Goal: Complete application form

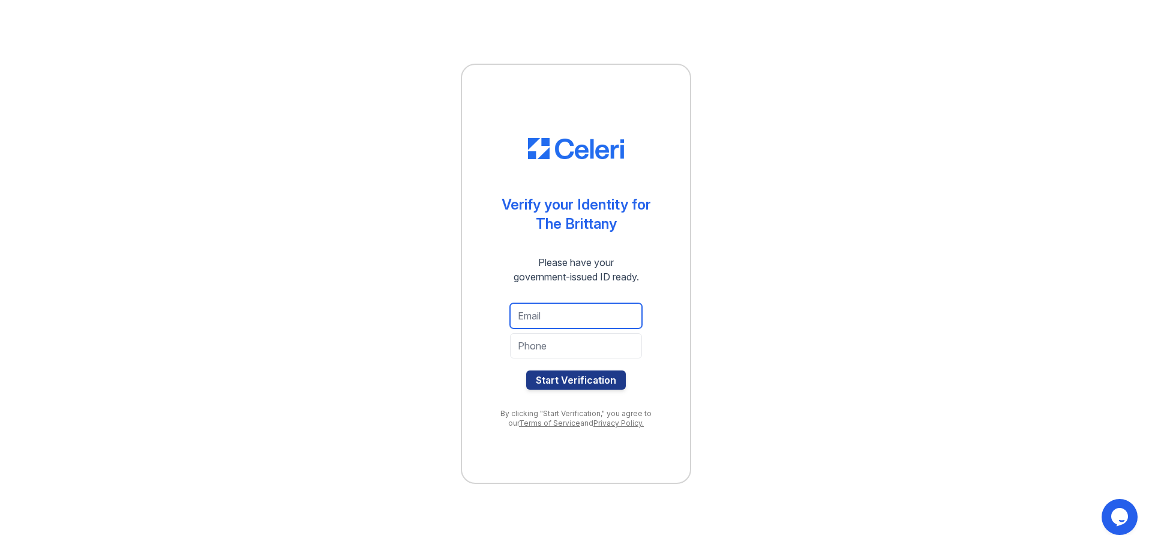
click at [546, 314] on input "email" at bounding box center [576, 315] width 132 height 25
type input "tonyamont123@gmail.com"
click at [571, 344] on input "tel" at bounding box center [576, 345] width 132 height 25
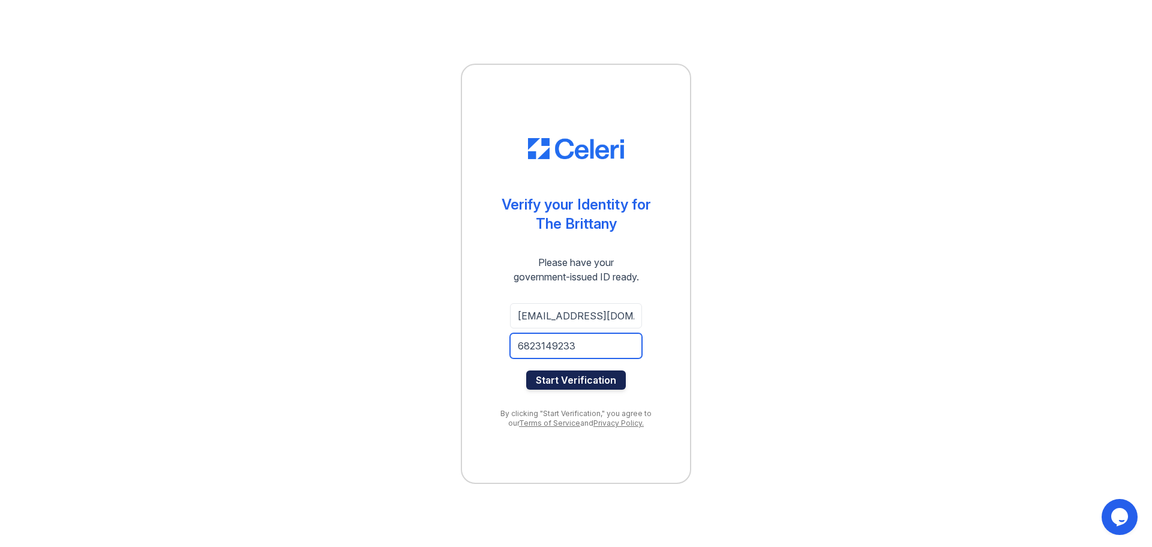
type input "6823149233"
click at [574, 380] on button "Start Verification" at bounding box center [576, 379] width 100 height 19
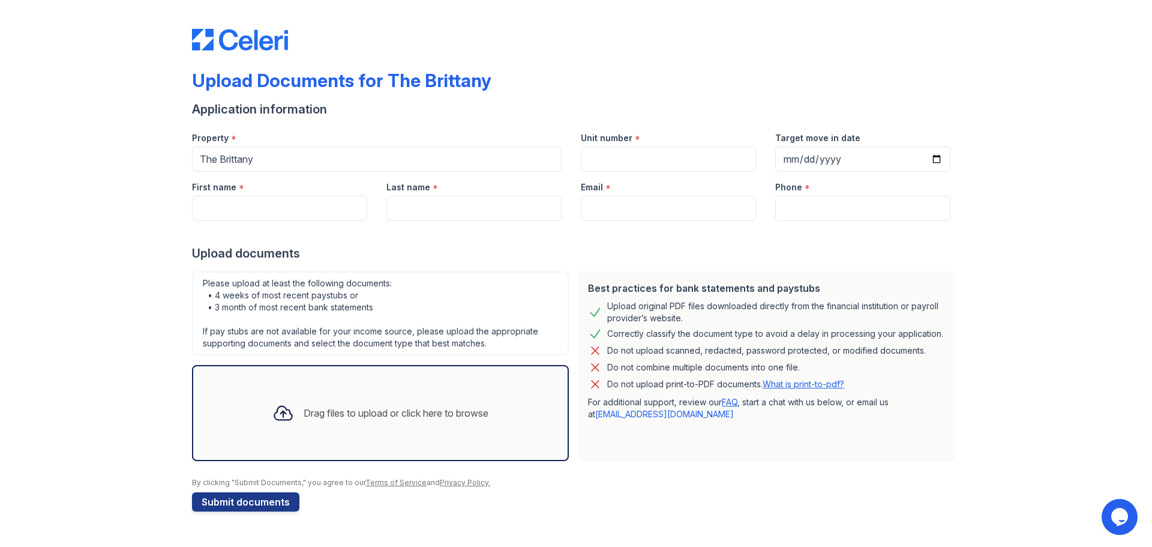
click at [643, 173] on div "Email *" at bounding box center [668, 184] width 175 height 24
click at [631, 161] on input "Unit number" at bounding box center [668, 158] width 175 height 25
type input "1613"
click at [347, 211] on input "First name" at bounding box center [279, 208] width 175 height 25
type input "[PERSON_NAME]"
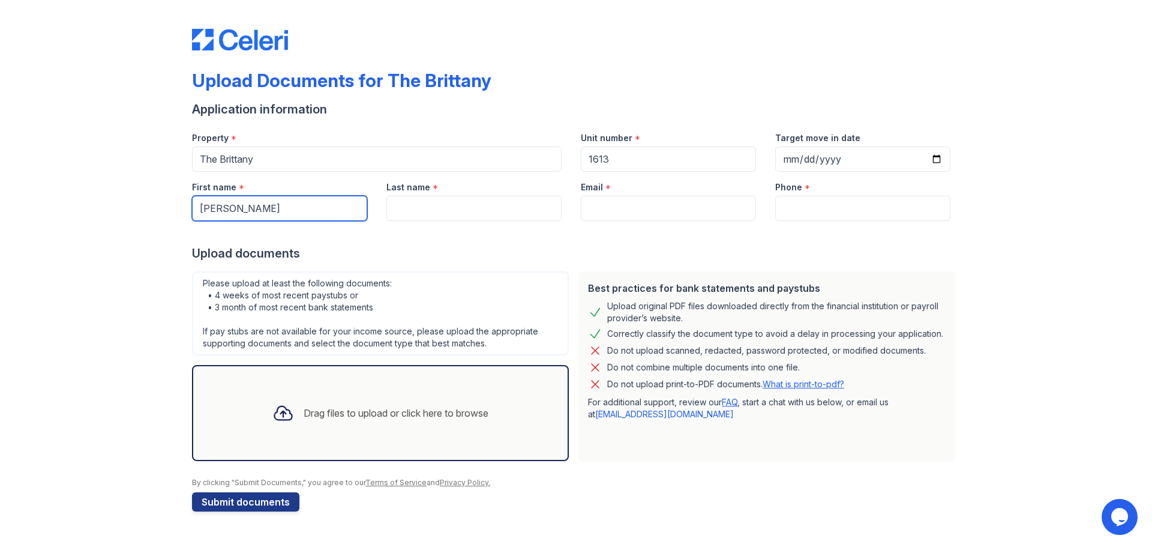
type input "[PERSON_NAME]"
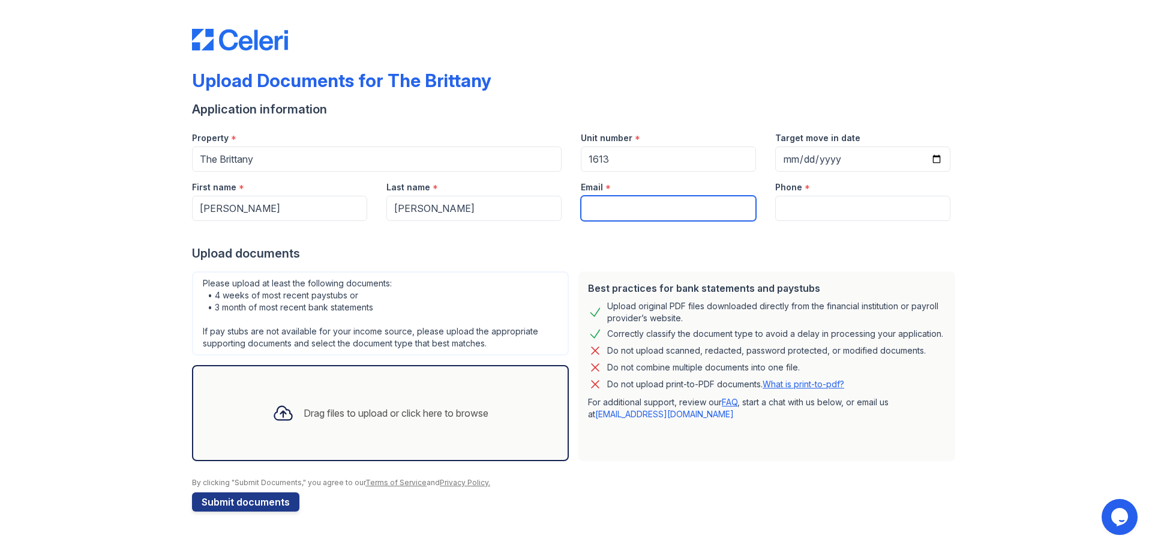
type input "[EMAIL_ADDRESS][DOMAIN_NAME]"
type input "6823149233"
click at [705, 205] on input "[EMAIL_ADDRESS][DOMAIN_NAME]" at bounding box center [668, 208] width 175 height 25
click at [704, 205] on input "[EMAIL_ADDRESS][DOMAIN_NAME]" at bounding box center [668, 208] width 175 height 25
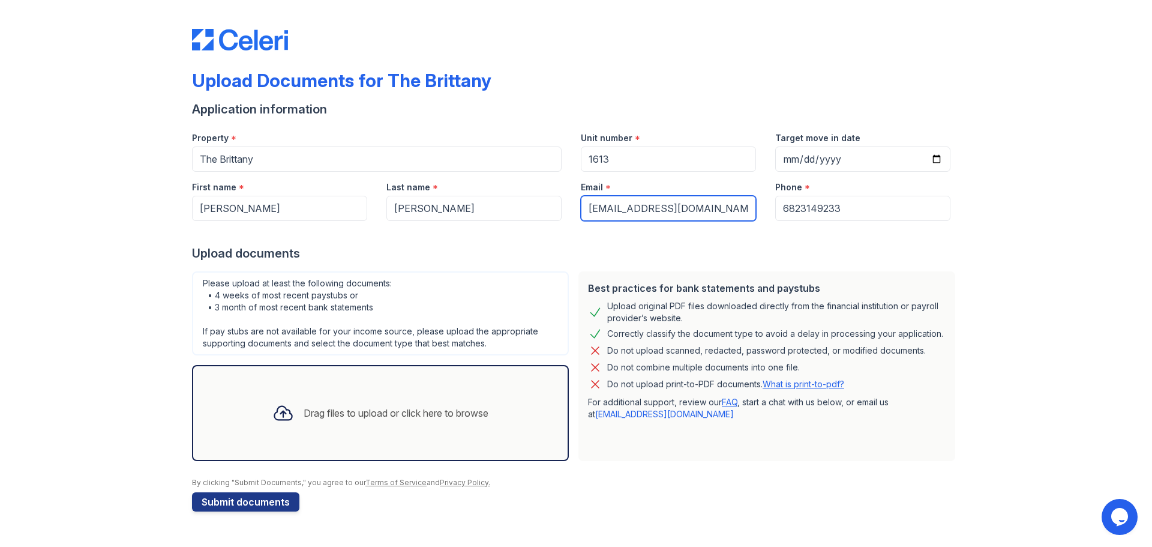
click at [704, 205] on input "[EMAIL_ADDRESS][DOMAIN_NAME]" at bounding box center [668, 208] width 175 height 25
type input "[EMAIL_ADDRESS][DOMAIN_NAME]"
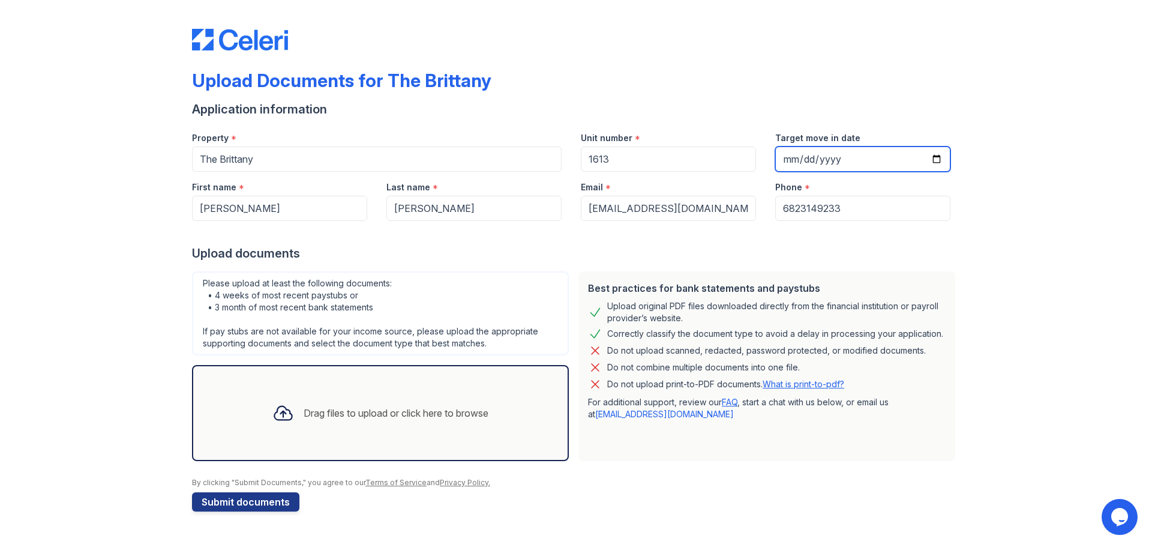
click at [933, 154] on input "Target move in date" at bounding box center [862, 158] width 175 height 25
type input "[DATE]"
click at [979, 266] on div "Upload Documents for The Brittany Application information Property * The Britta…" at bounding box center [576, 267] width 1114 height 535
click at [1016, 334] on div "Upload Documents for The Brittany Application information Property * The Britta…" at bounding box center [576, 267] width 1114 height 535
click at [353, 408] on div "Drag files to upload or click here to browse" at bounding box center [396, 413] width 185 height 14
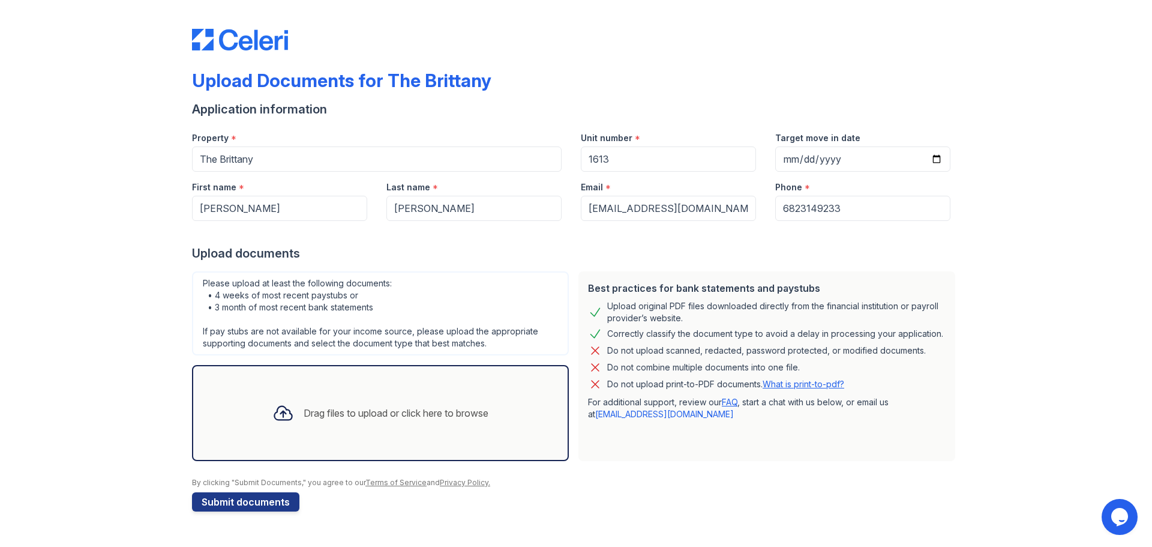
click at [216, 429] on div "Drag files to upload or click here to browse" at bounding box center [380, 413] width 377 height 96
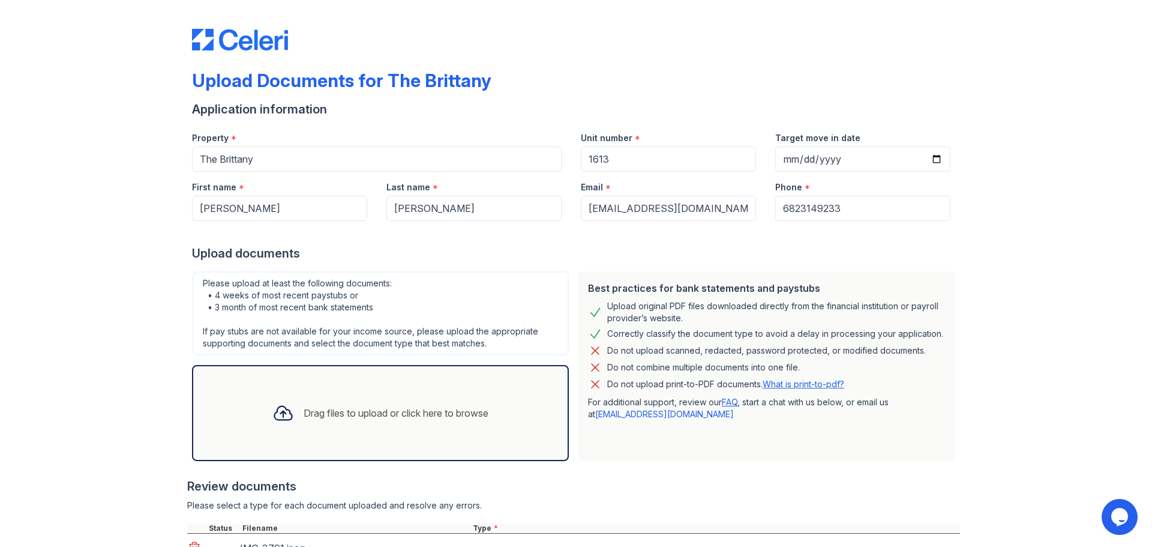
click at [591, 470] on div at bounding box center [573, 472] width 773 height 12
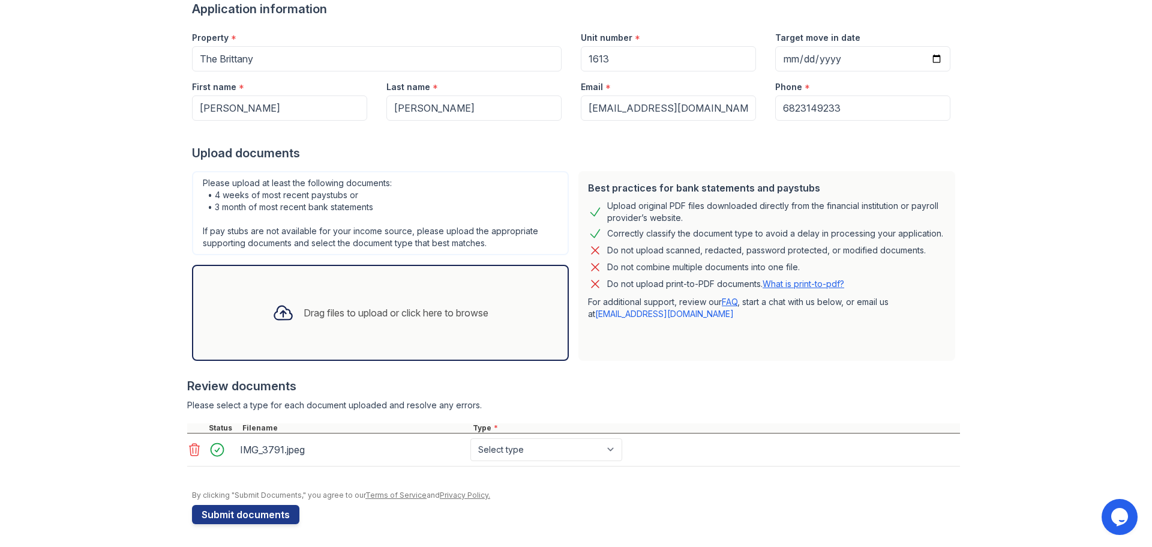
scroll to position [101, 0]
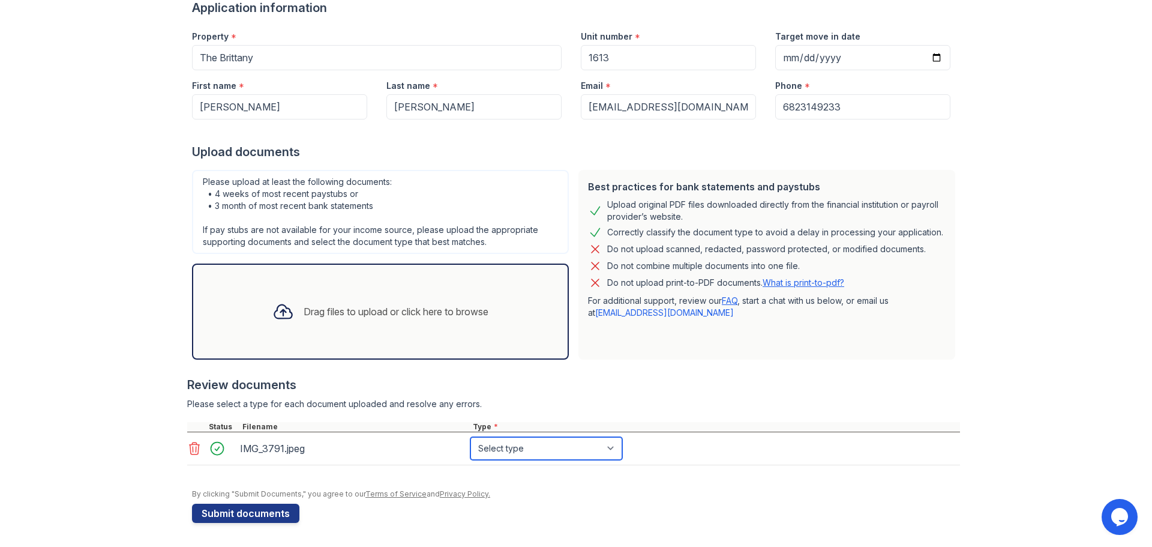
click at [491, 445] on select "Select type Paystub Bank Statement Offer Letter Tax Documents Benefit Award Let…" at bounding box center [546, 448] width 152 height 23
select select "other"
click at [470, 437] on select "Select type Paystub Bank Statement Offer Letter Tax Documents Benefit Award Let…" at bounding box center [546, 448] width 152 height 23
click at [515, 447] on select "Select type Paystub Bank Statement Offer Letter Tax Documents Benefit Award Let…" at bounding box center [546, 448] width 152 height 23
click at [825, 422] on div "Type *" at bounding box center [715, 427] width 490 height 10
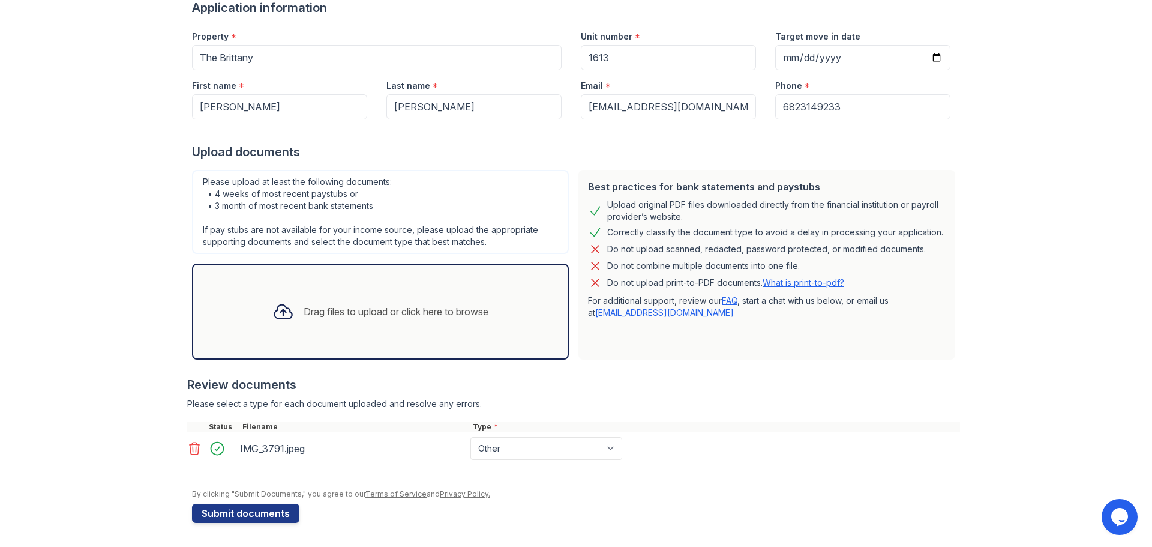
click at [455, 343] on div "Drag files to upload or click here to browse" at bounding box center [380, 311] width 377 height 96
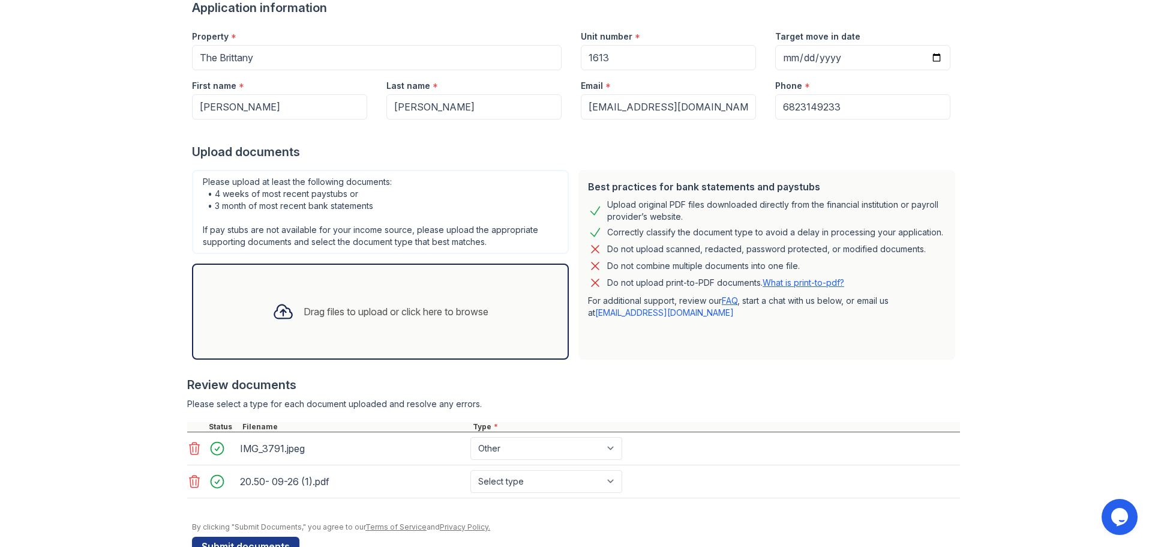
click at [400, 334] on div "Drag files to upload or click here to browse" at bounding box center [380, 311] width 377 height 96
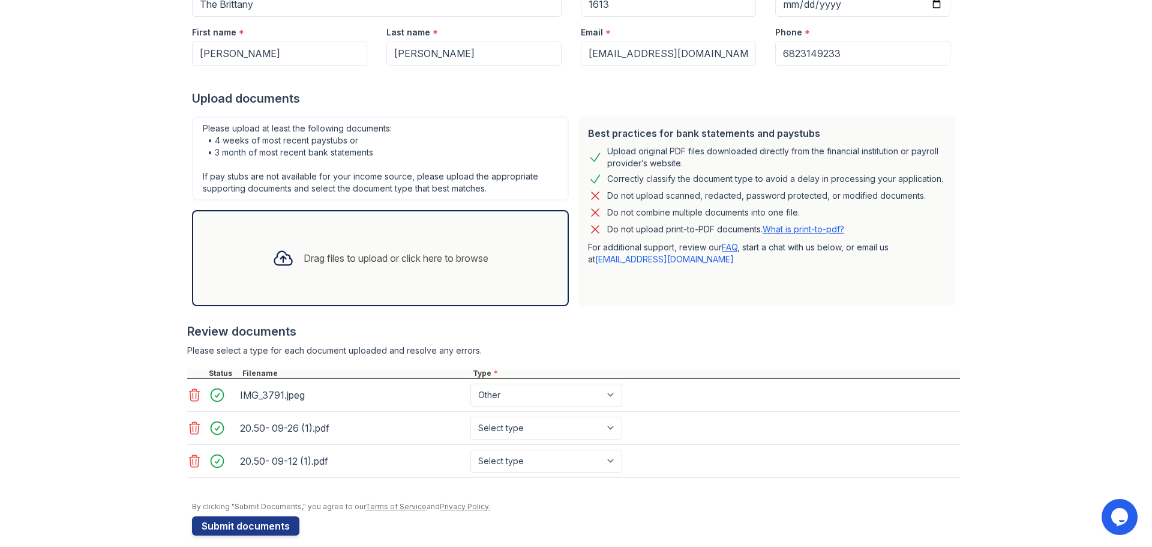
scroll to position [167, 0]
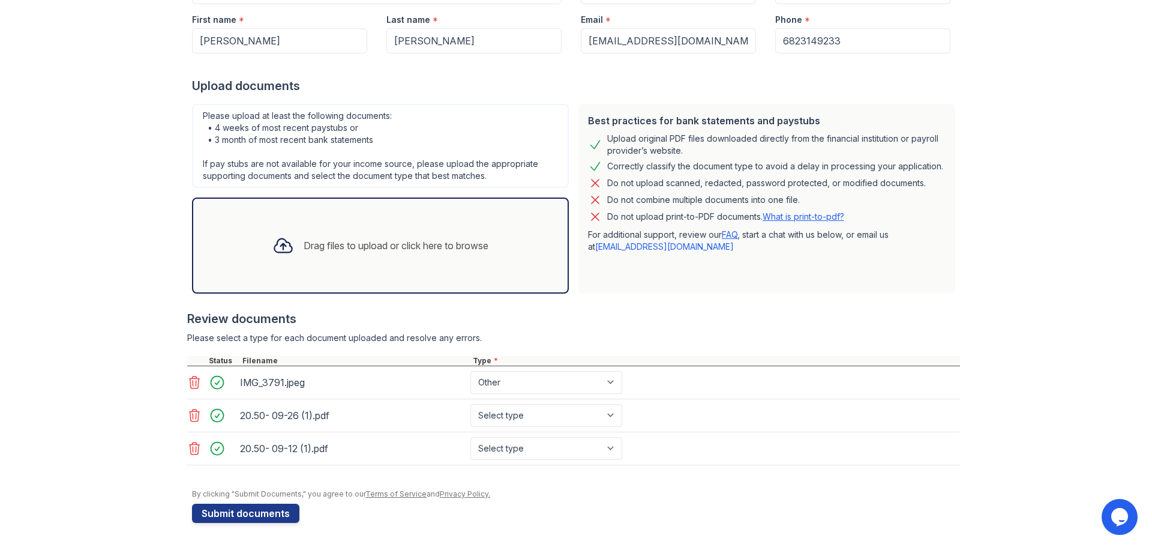
click at [428, 281] on div "Drag files to upload or click here to browse" at bounding box center [380, 245] width 377 height 96
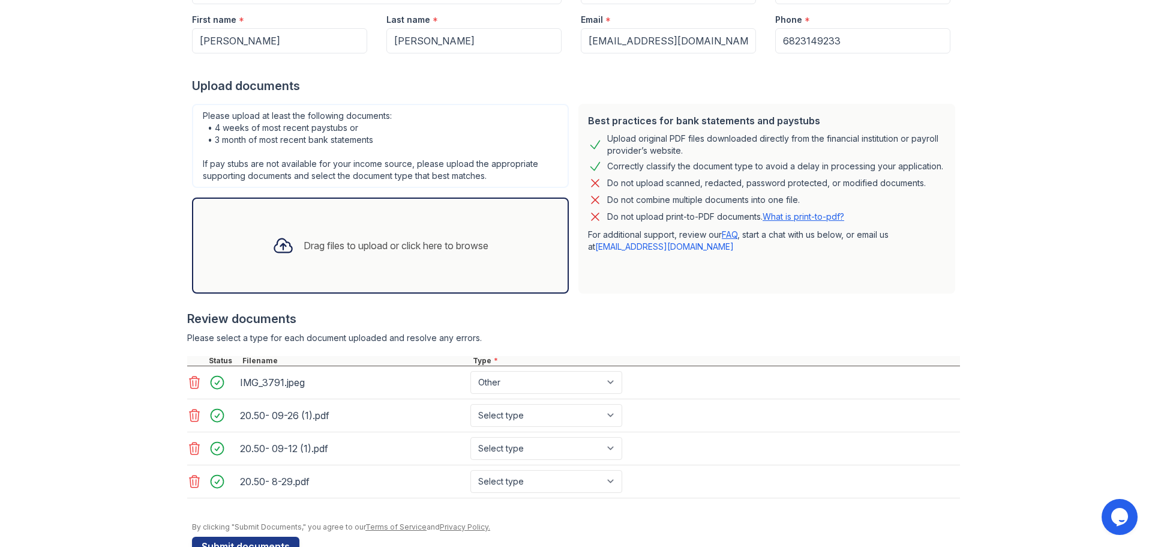
click at [392, 269] on div "Drag files to upload or click here to browse" at bounding box center [380, 245] width 377 height 96
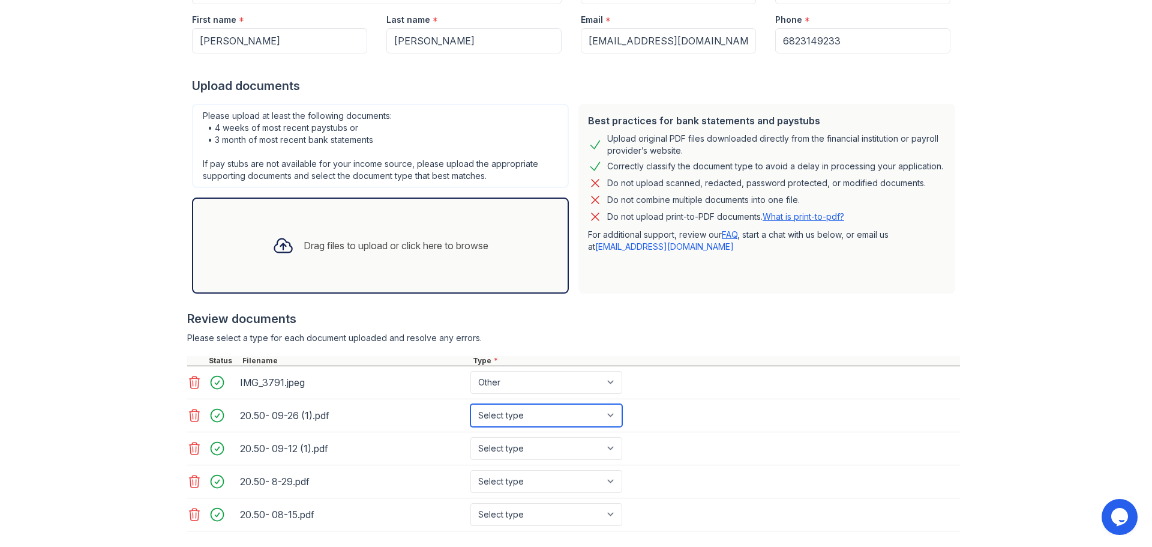
click at [559, 418] on select "Select type Paystub Bank Statement Offer Letter Tax Documents Benefit Award Let…" at bounding box center [546, 415] width 152 height 23
select select "paystub"
click at [470, 404] on select "Select type Paystub Bank Statement Offer Letter Tax Documents Benefit Award Let…" at bounding box center [546, 415] width 152 height 23
click at [539, 452] on select "Select type Paystub Bank Statement Offer Letter Tax Documents Benefit Award Let…" at bounding box center [546, 448] width 152 height 23
select select "paystub"
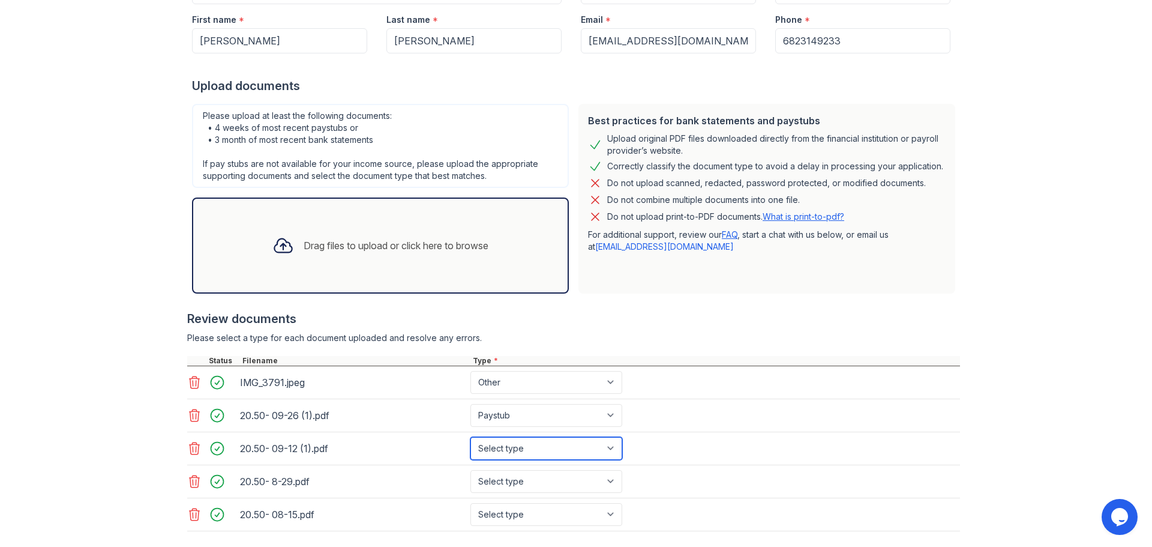
click at [470, 437] on select "Select type Paystub Bank Statement Offer Letter Tax Documents Benefit Award Let…" at bounding box center [546, 448] width 152 height 23
click at [514, 481] on select "Select type Paystub Bank Statement Offer Letter Tax Documents Benefit Award Let…" at bounding box center [546, 481] width 152 height 23
select select "paystub"
click at [470, 470] on select "Select type Paystub Bank Statement Offer Letter Tax Documents Benefit Award Let…" at bounding box center [546, 481] width 152 height 23
click at [498, 515] on select "Select type Paystub Bank Statement Offer Letter Tax Documents Benefit Award Let…" at bounding box center [546, 514] width 152 height 23
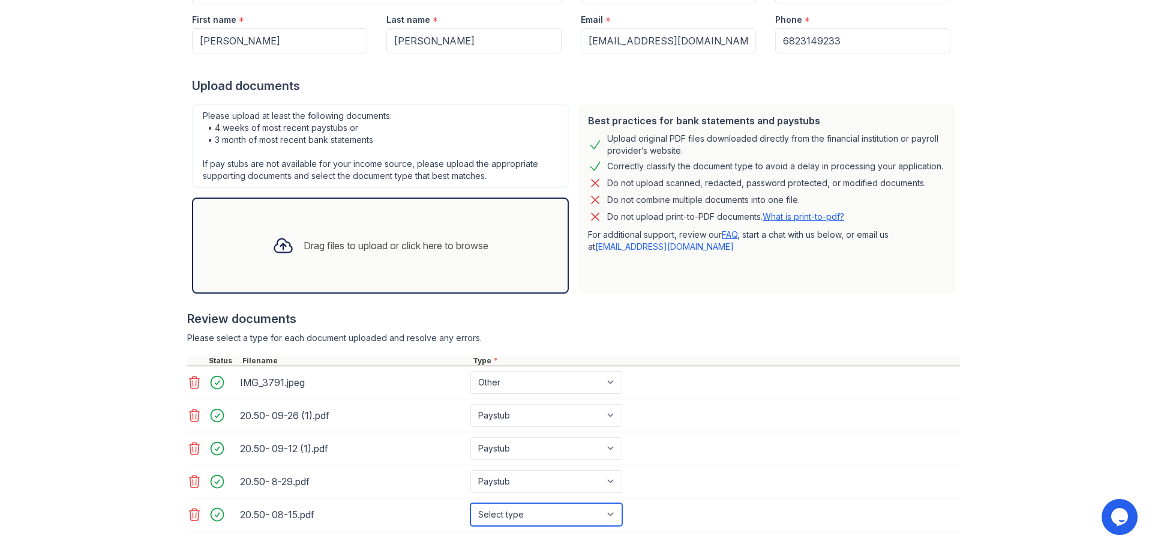
select select "paystub"
click at [470, 503] on select "Select type Paystub Bank Statement Offer Letter Tax Documents Benefit Award Let…" at bounding box center [546, 514] width 152 height 23
click at [706, 291] on div "Best practices for bank statements and paystubs Upload original PDF files downl…" at bounding box center [766, 199] width 377 height 190
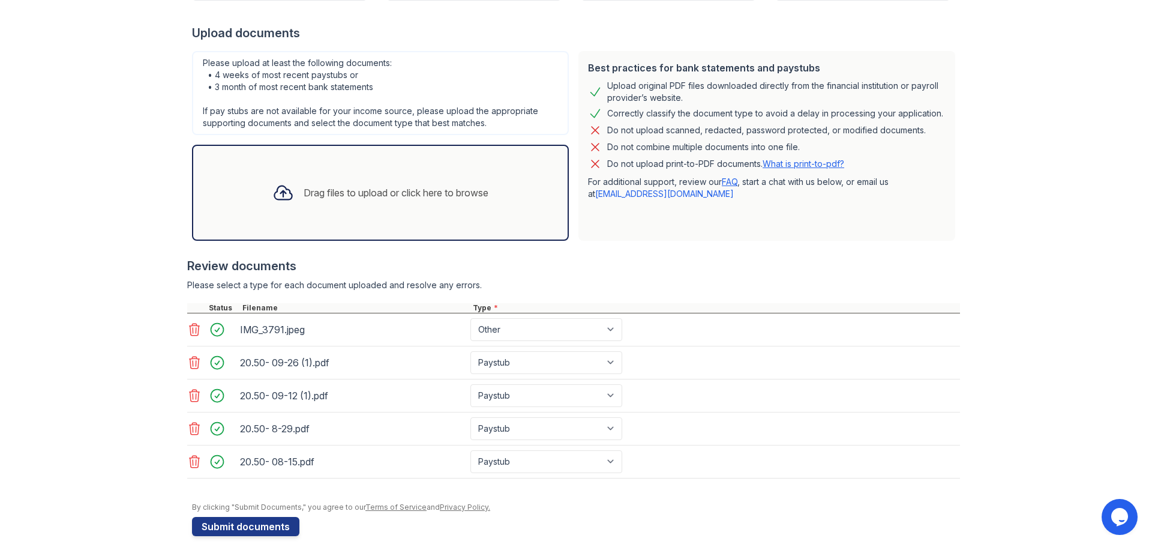
scroll to position [233, 0]
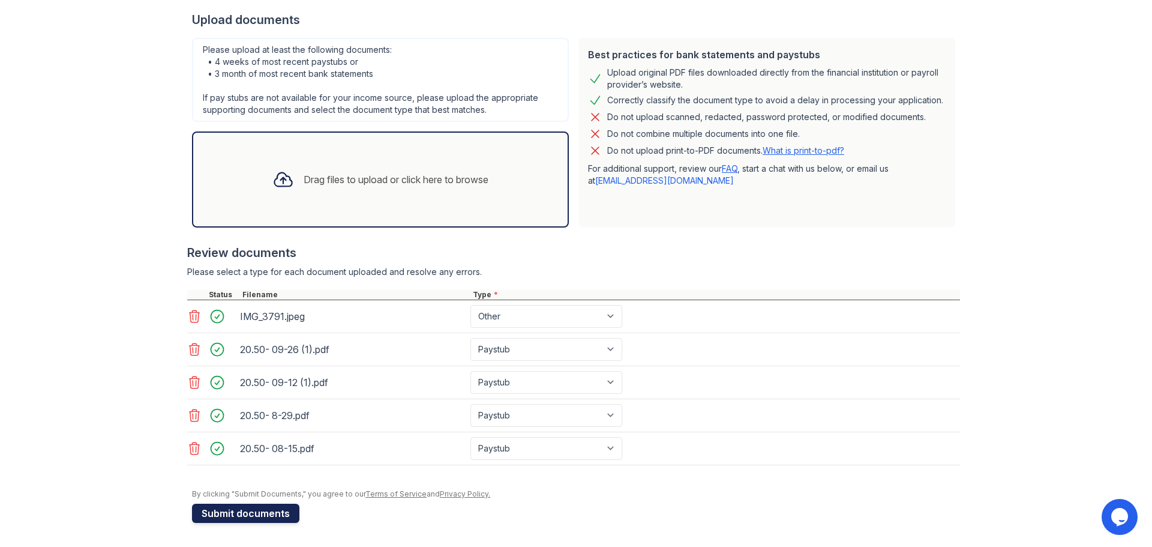
click at [295, 511] on button "Submit documents" at bounding box center [245, 512] width 107 height 19
